Goal: Task Accomplishment & Management: Complete application form

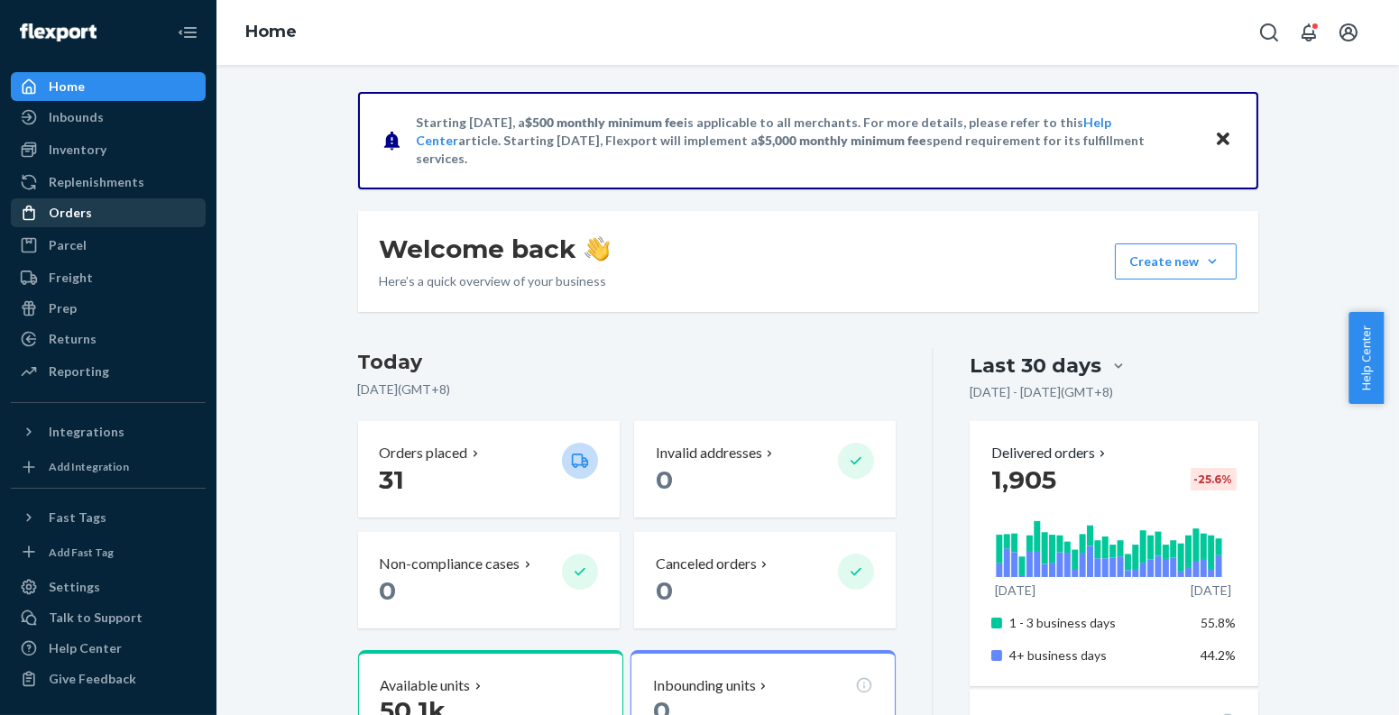
click at [115, 206] on div "Orders" at bounding box center [108, 212] width 191 height 25
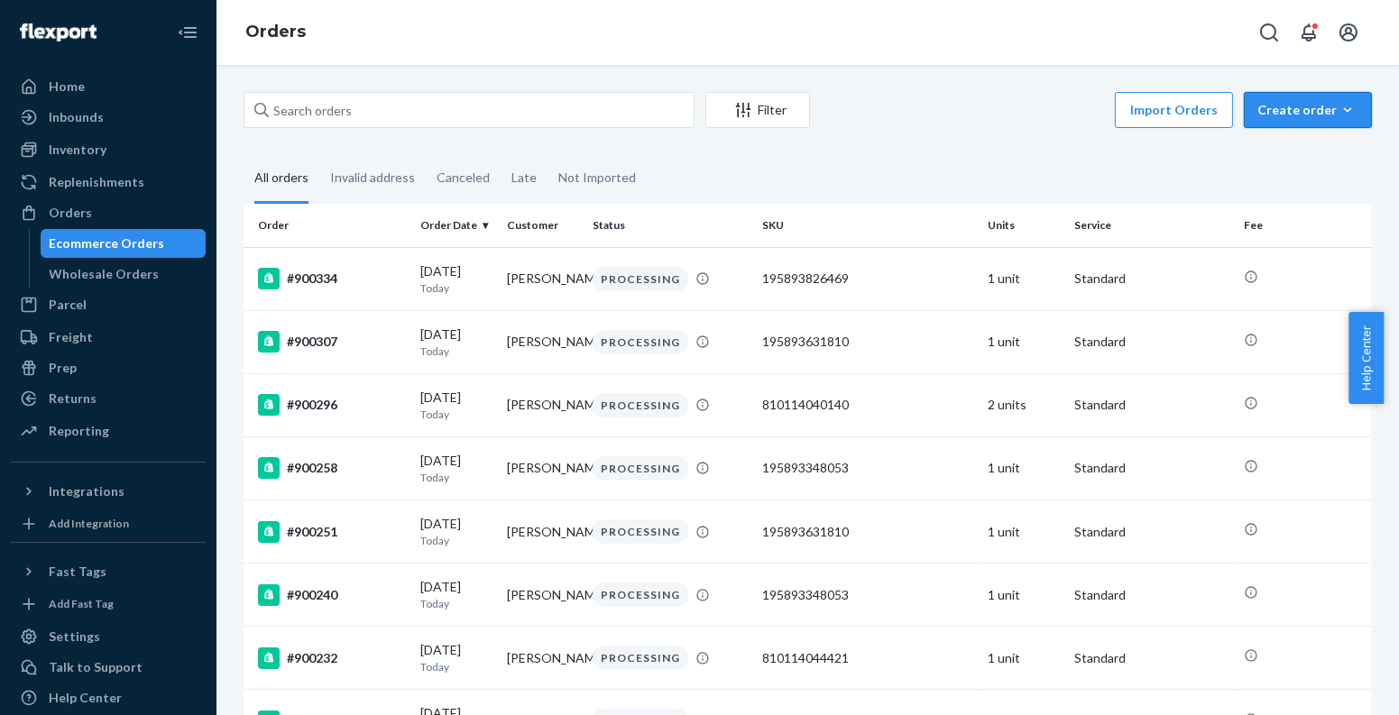
click at [1319, 105] on div "Create order" at bounding box center [1308, 110] width 101 height 18
click at [1284, 157] on span "Ecommerce order" at bounding box center [1319, 153] width 112 height 13
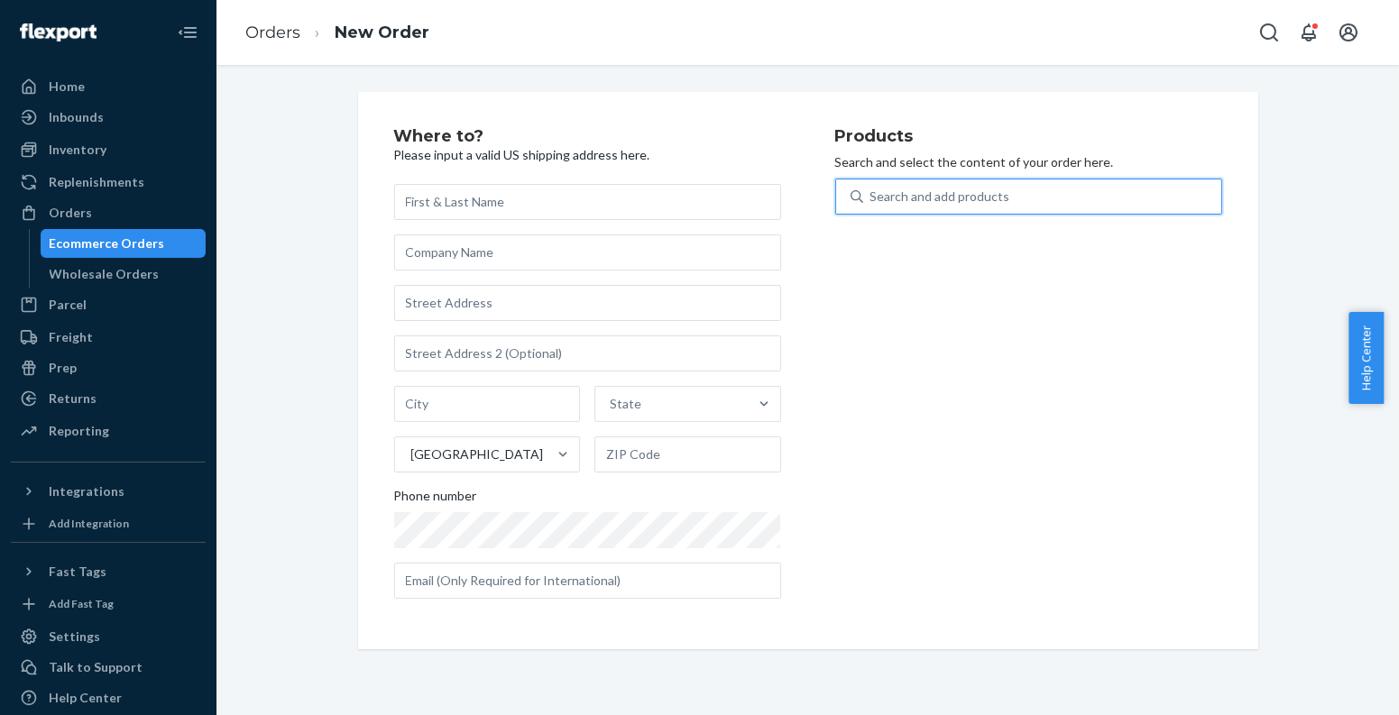
click at [1019, 208] on div "Search and add products" at bounding box center [1042, 196] width 358 height 32
click at [872, 206] on input "0 results available. Use Up and Down to choose options, press Enter to select t…" at bounding box center [872, 197] width 2 height 18
paste input "810114041505"
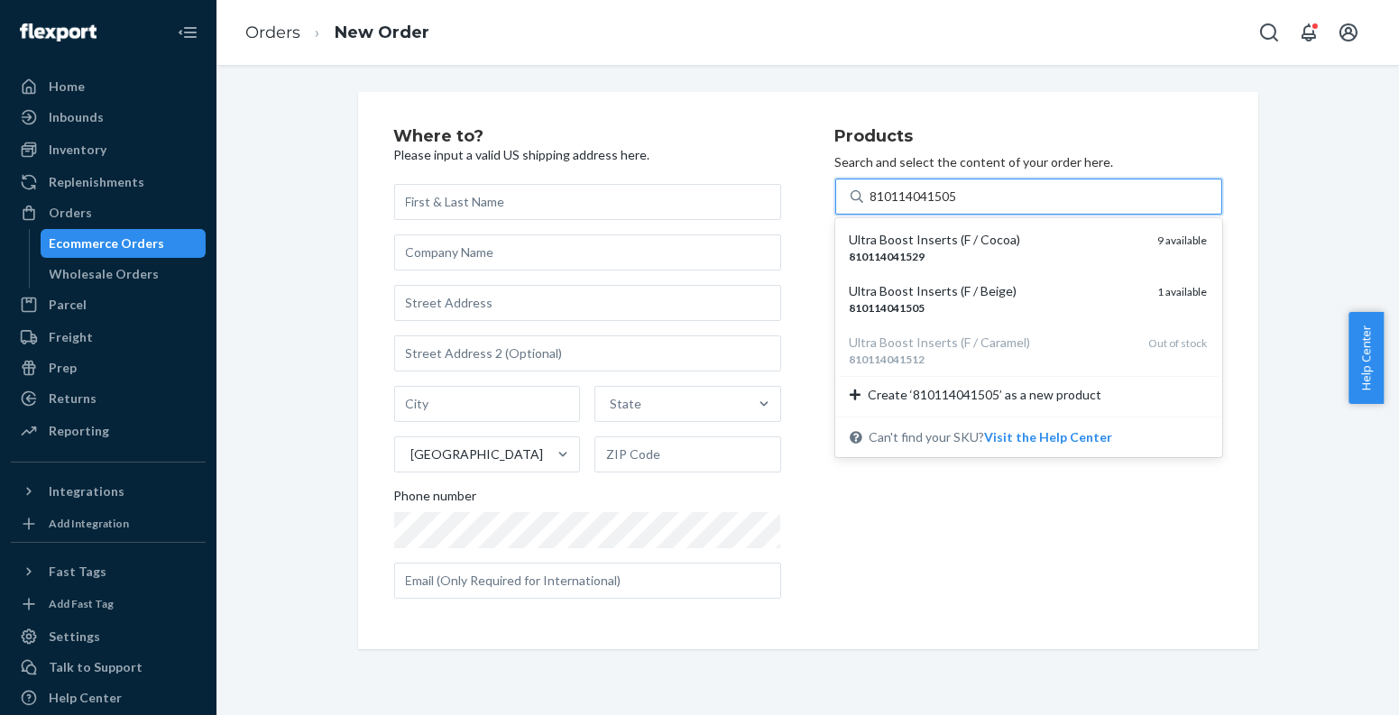
type input "810114041505"
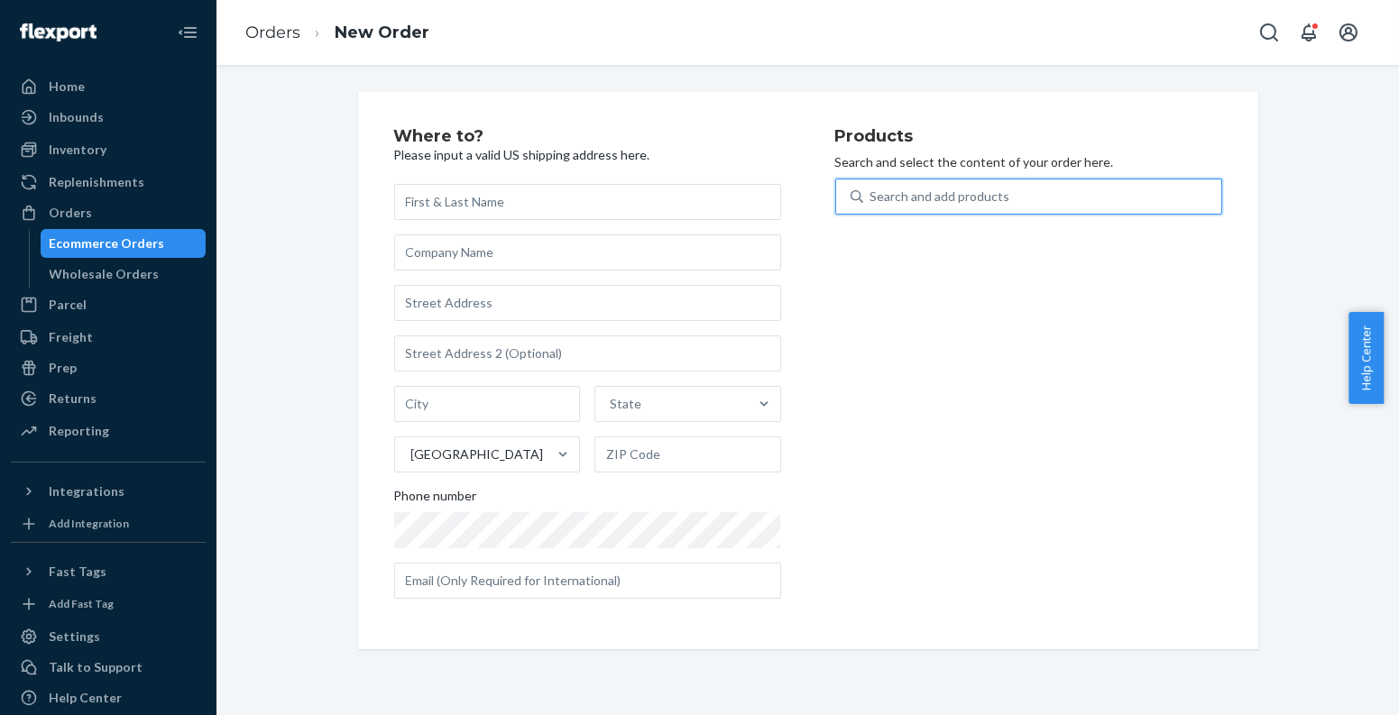
paste input "195893758739"
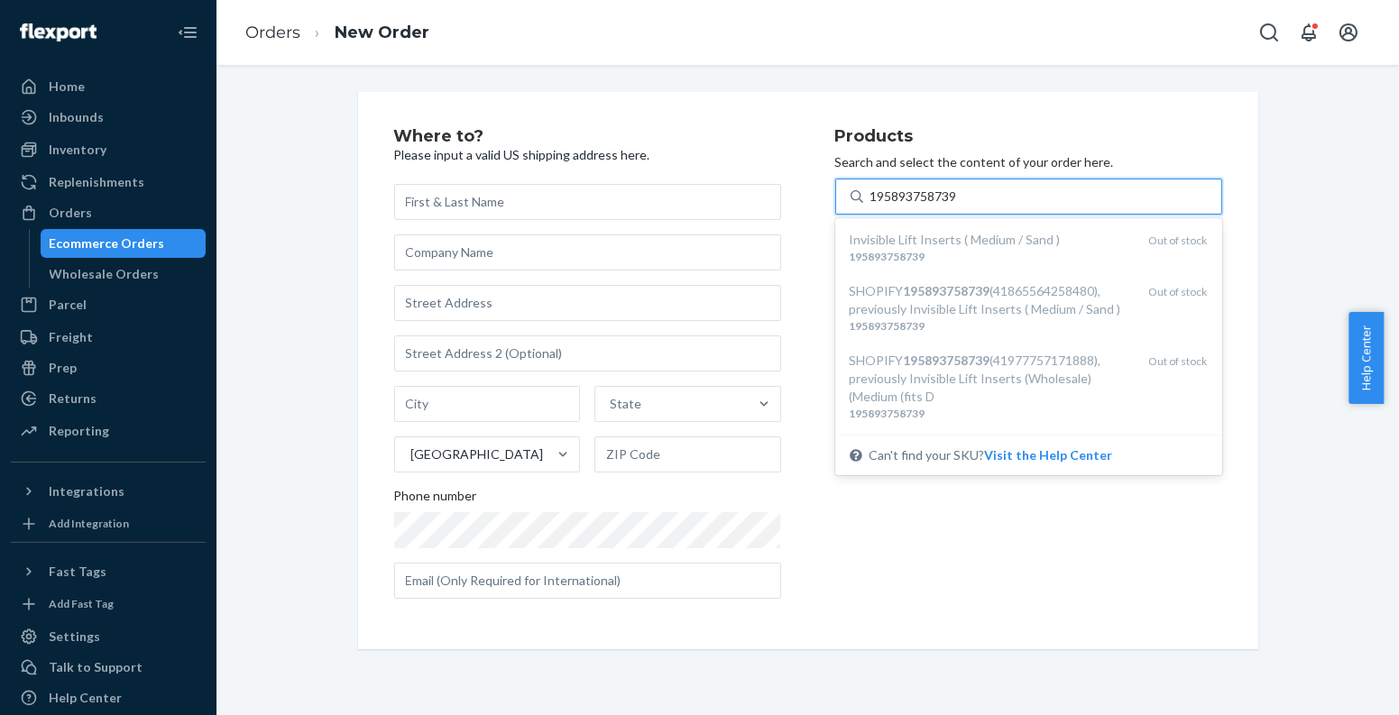
type input "195893758739"
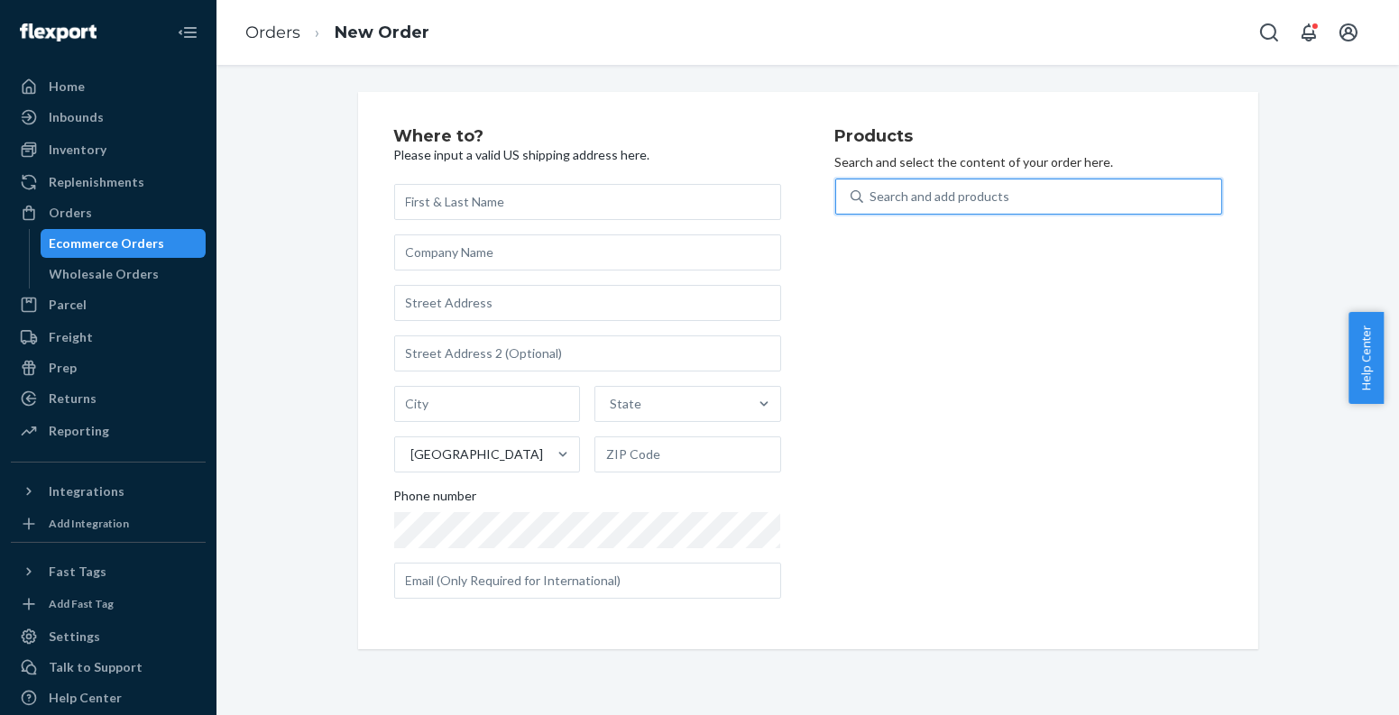
paste input "810114041505"
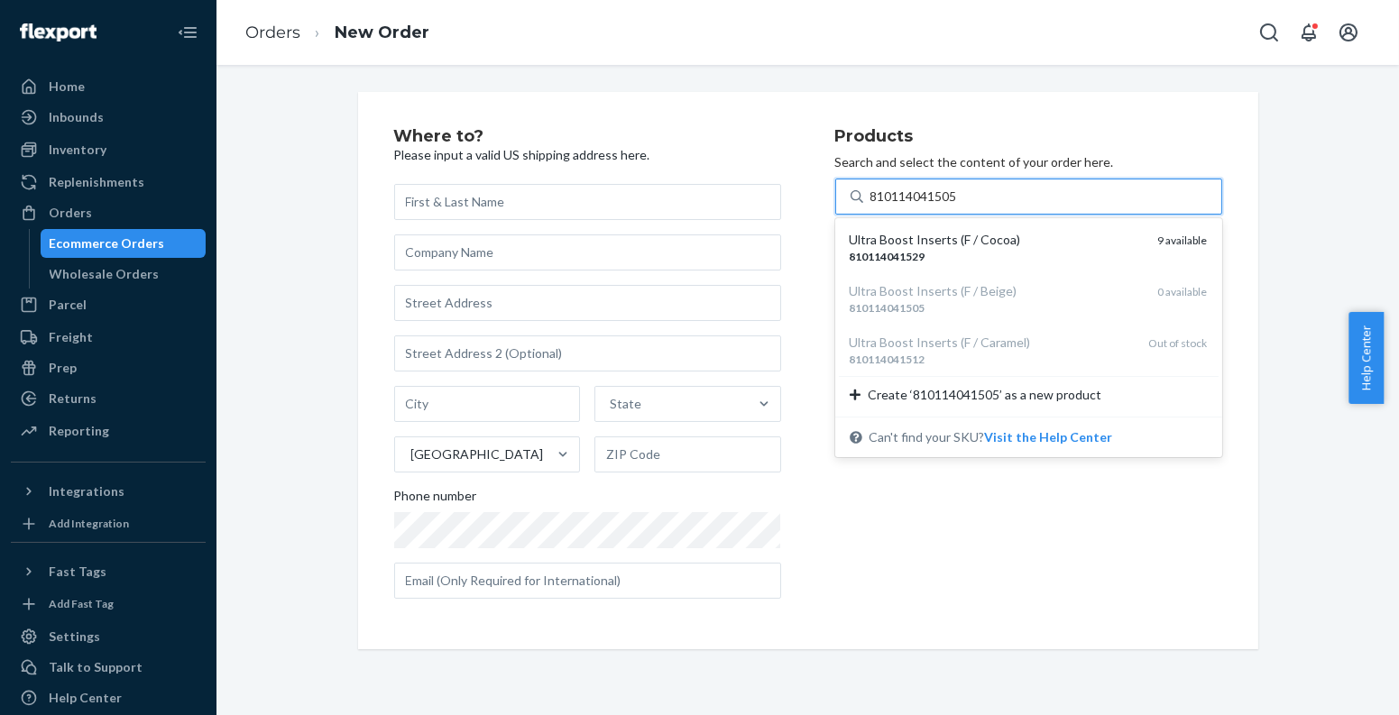
type input "810114041505"
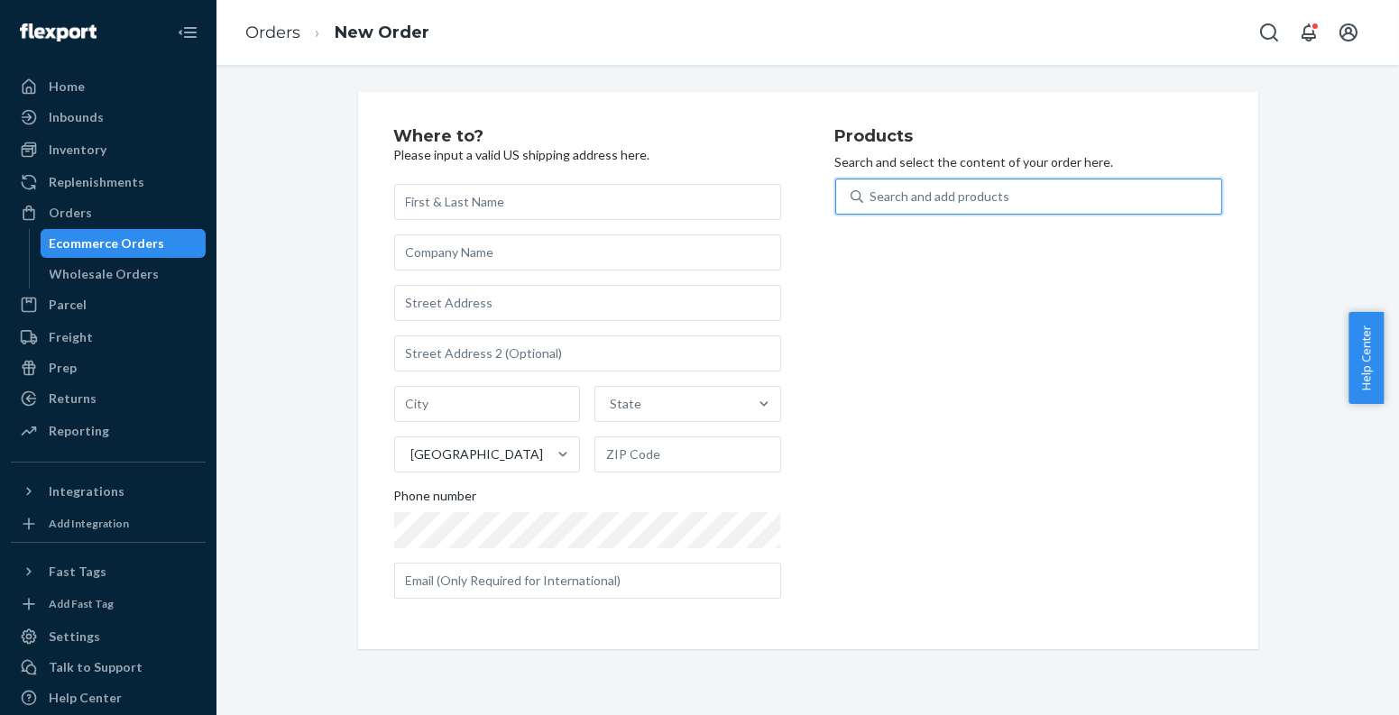
paste input "810114044636"
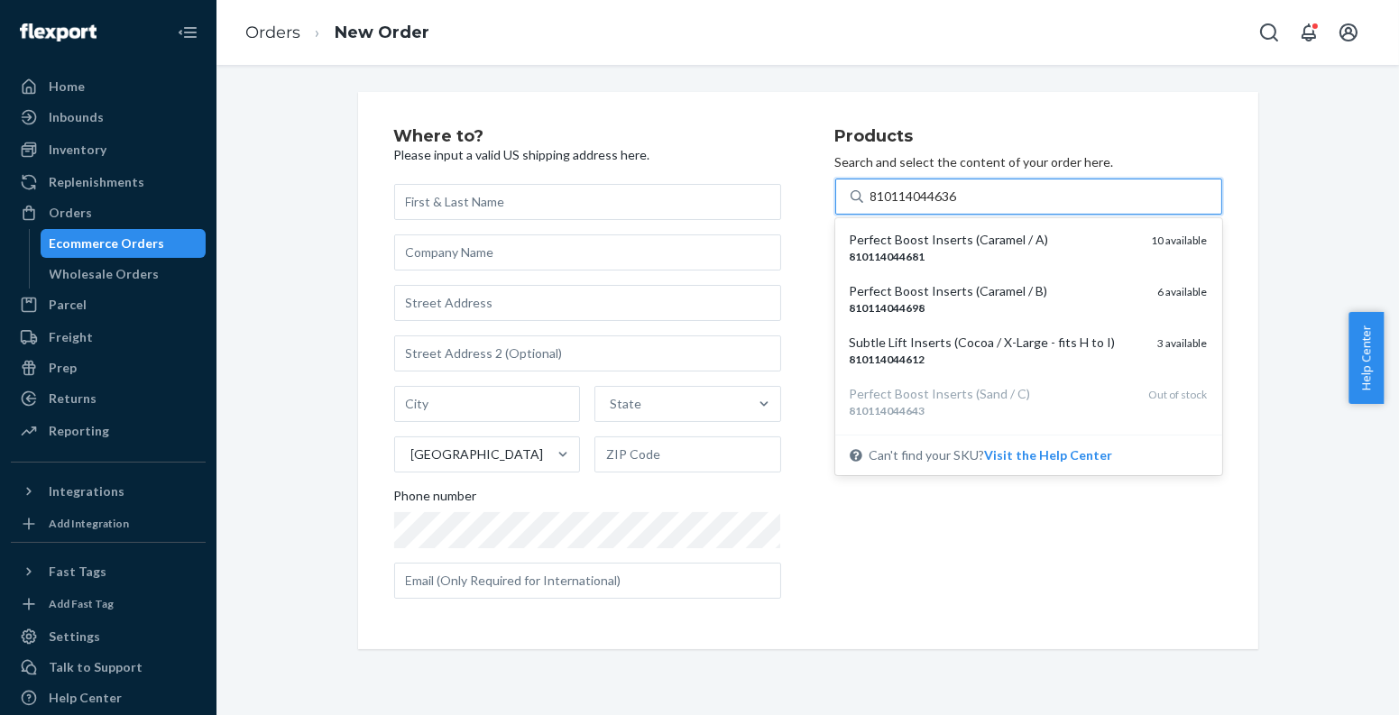
type input "810114044636"
